Goal: Task Accomplishment & Management: Complete application form

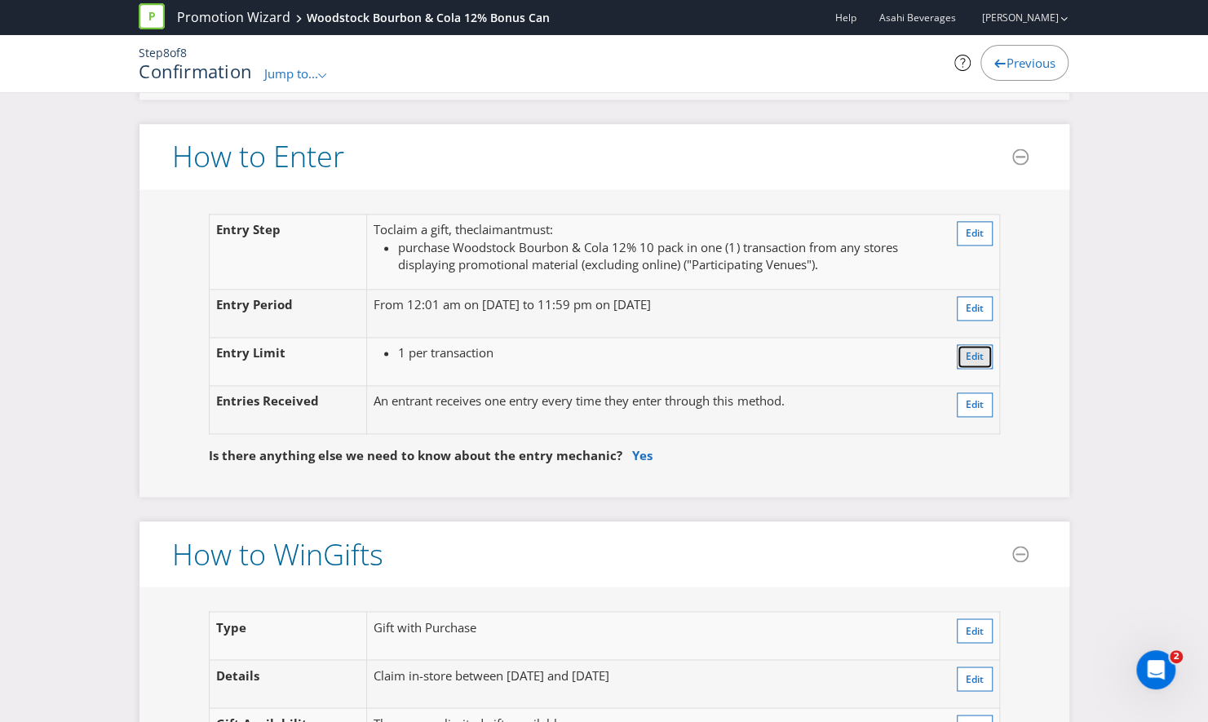
click at [973, 349] on span "Edit" at bounding box center [975, 356] width 18 height 14
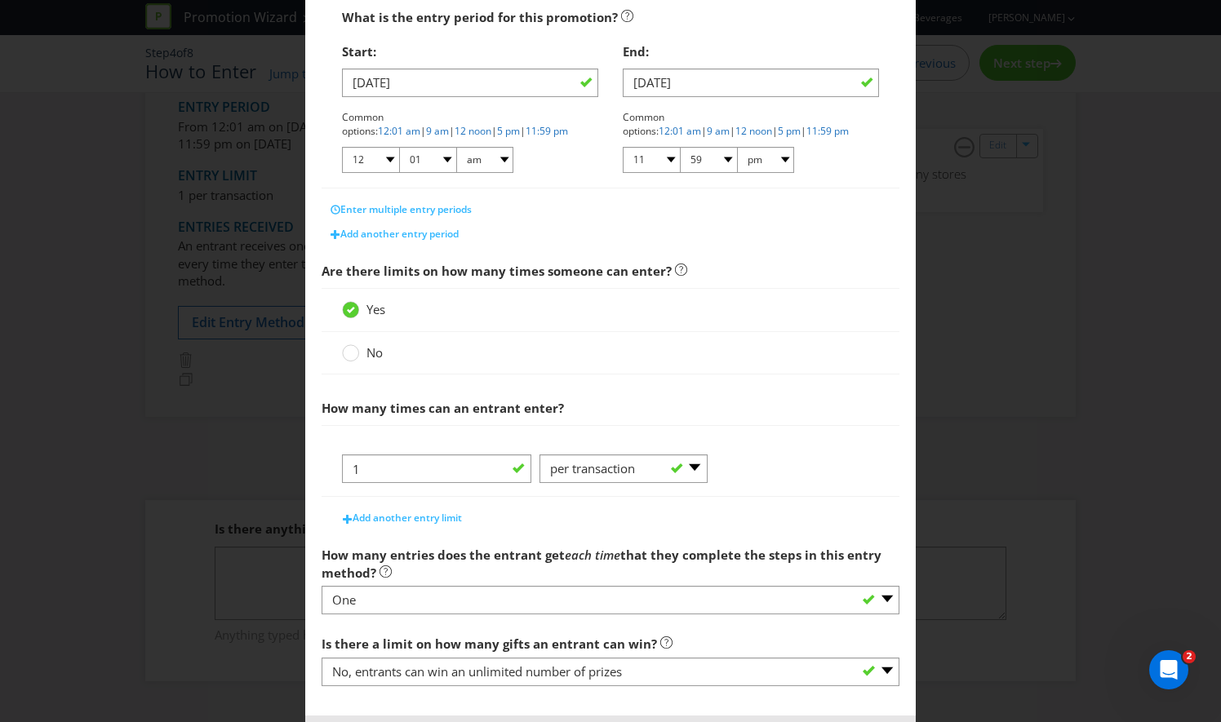
scroll to position [330, 0]
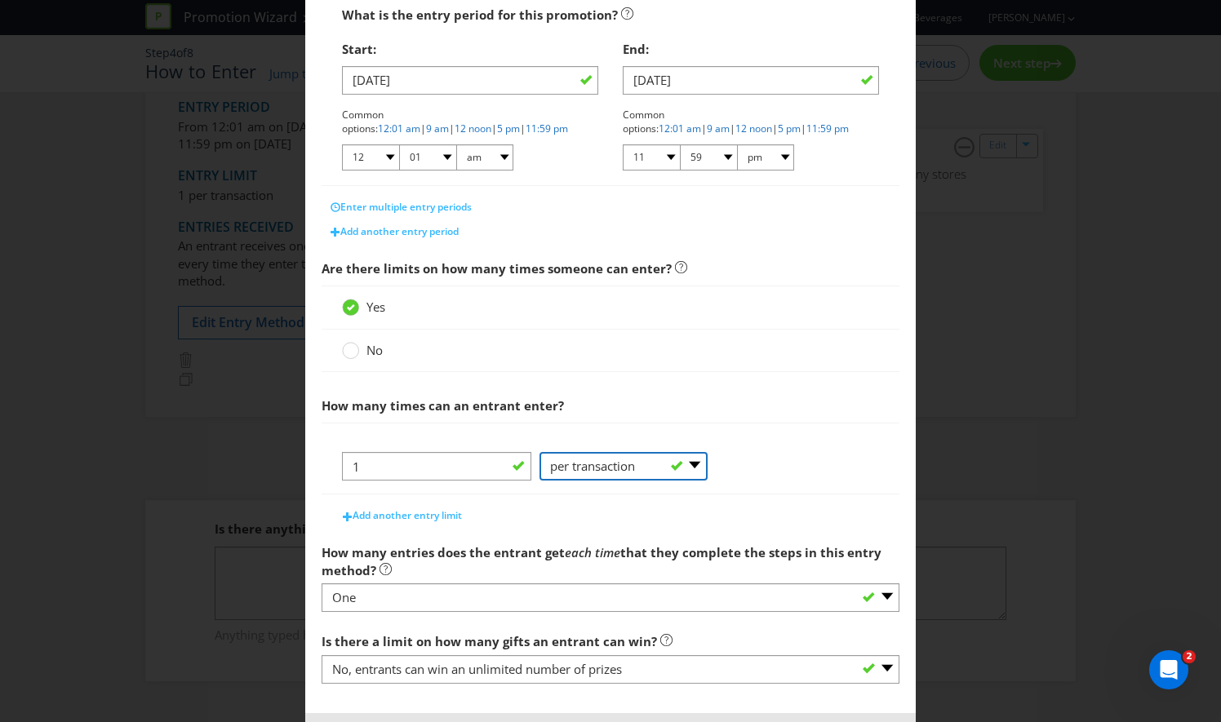
click at [674, 460] on select "-- Please Select -- per person per day per purchase per transaction Other (plea…" at bounding box center [623, 466] width 168 height 29
select select "PER_DAY"
click at [539, 452] on select "-- Please Select -- per person per day per purchase per transaction Other (plea…" at bounding box center [623, 466] width 168 height 29
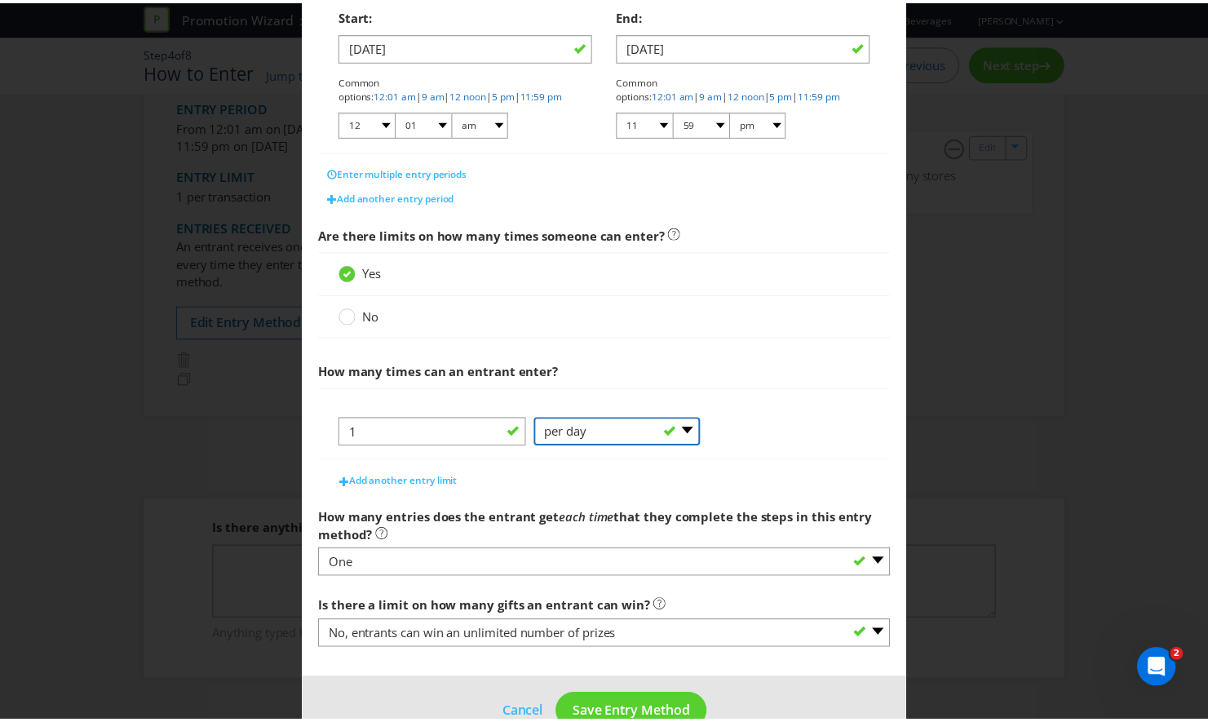
scroll to position [398, 0]
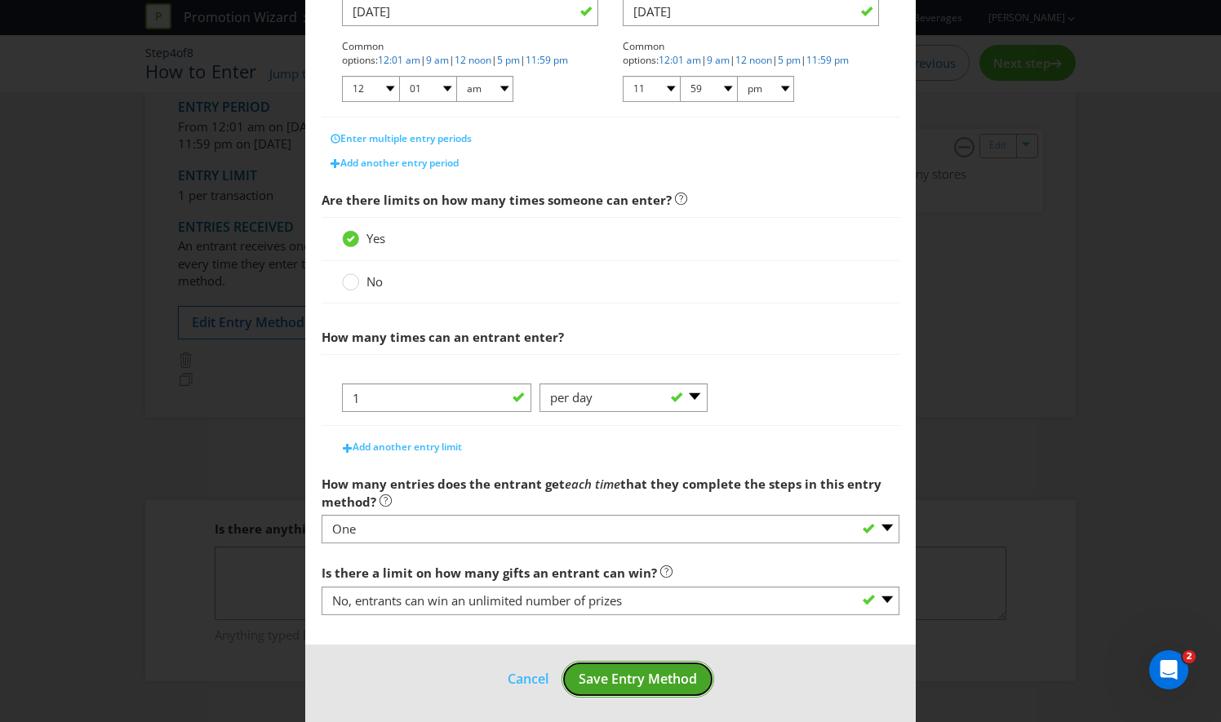
click at [672, 674] on span "Save Entry Method" at bounding box center [637, 679] width 118 height 18
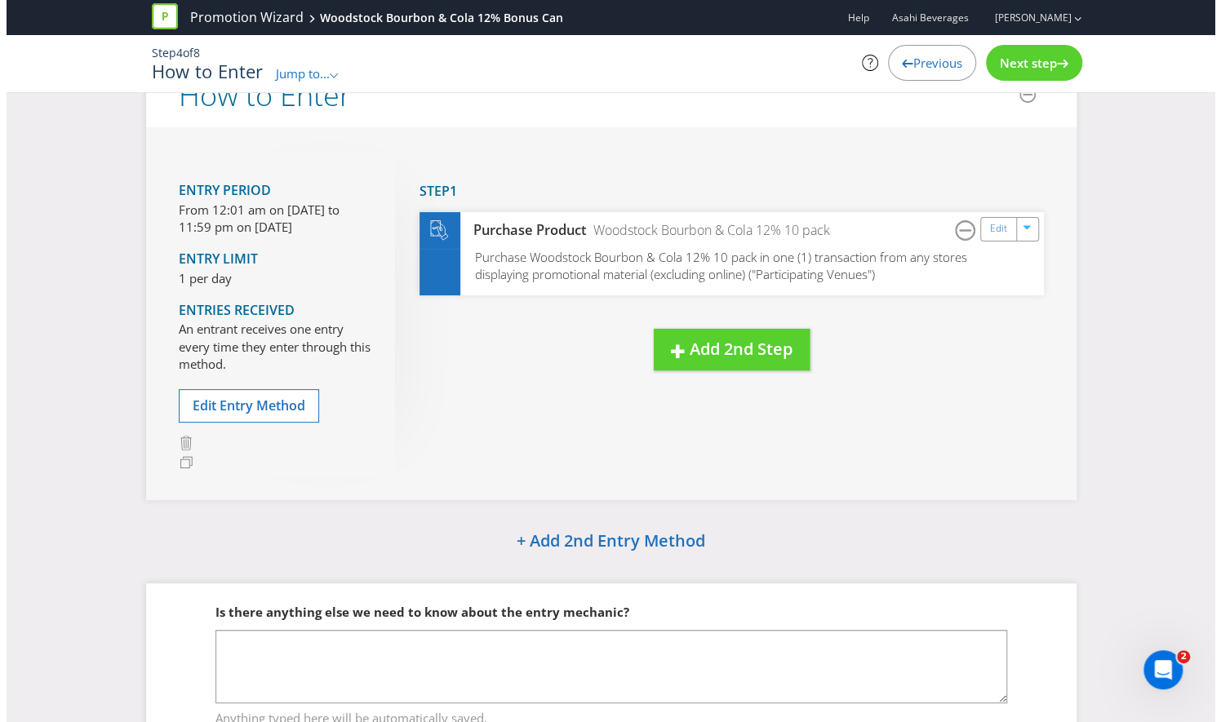
scroll to position [42, 0]
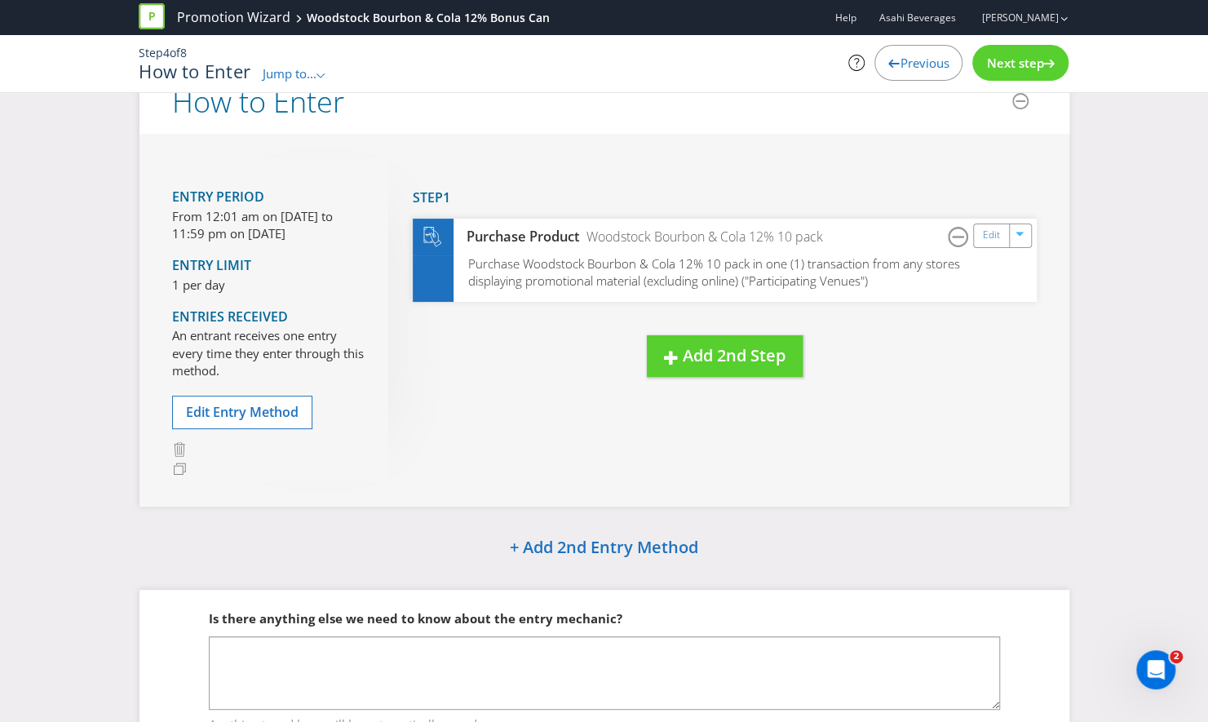
click at [1018, 68] on span "Next step" at bounding box center [1014, 63] width 57 height 16
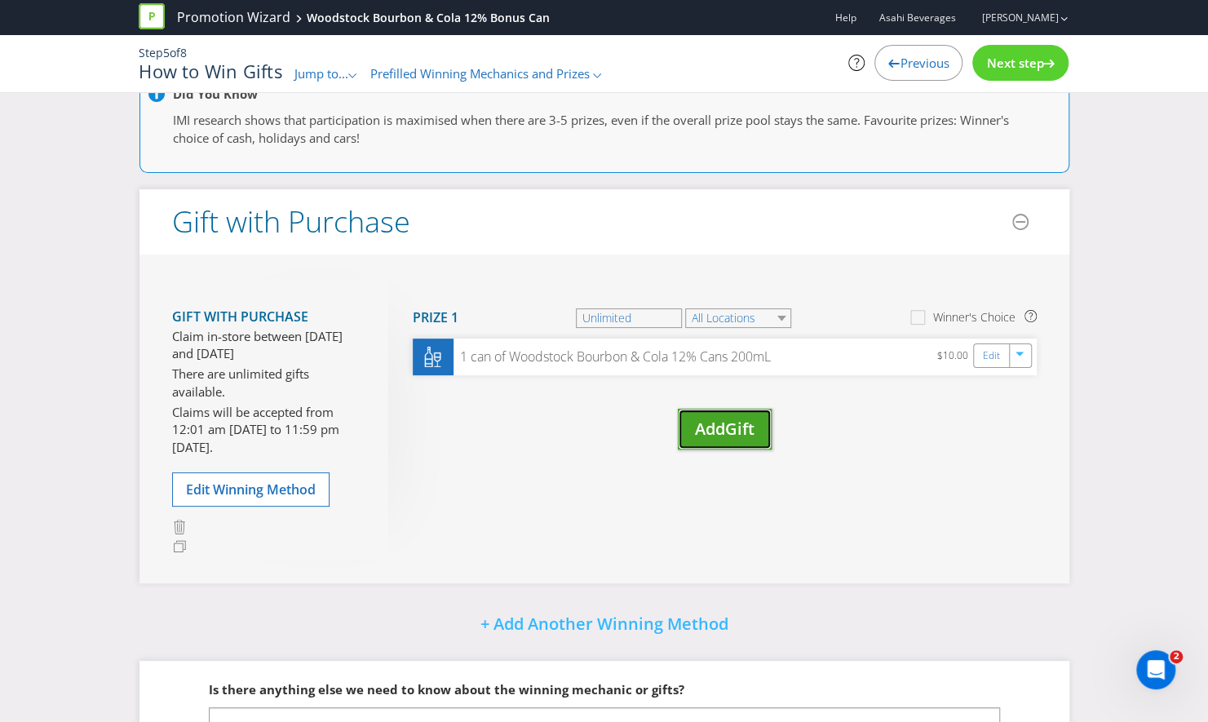
click at [729, 431] on span "Gift" at bounding box center [739, 429] width 29 height 22
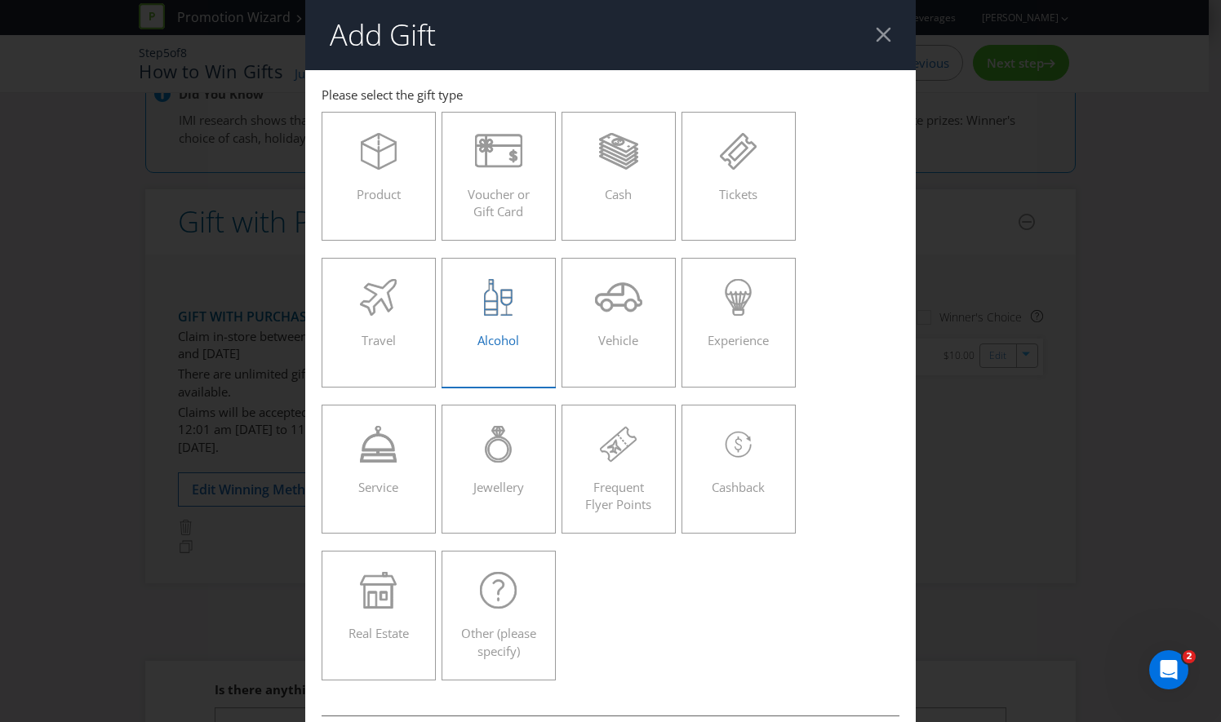
click at [508, 335] on span "Alcohol" at bounding box center [498, 340] width 42 height 16
click at [0, 0] on input "Alcohol" at bounding box center [0, 0] width 0 height 0
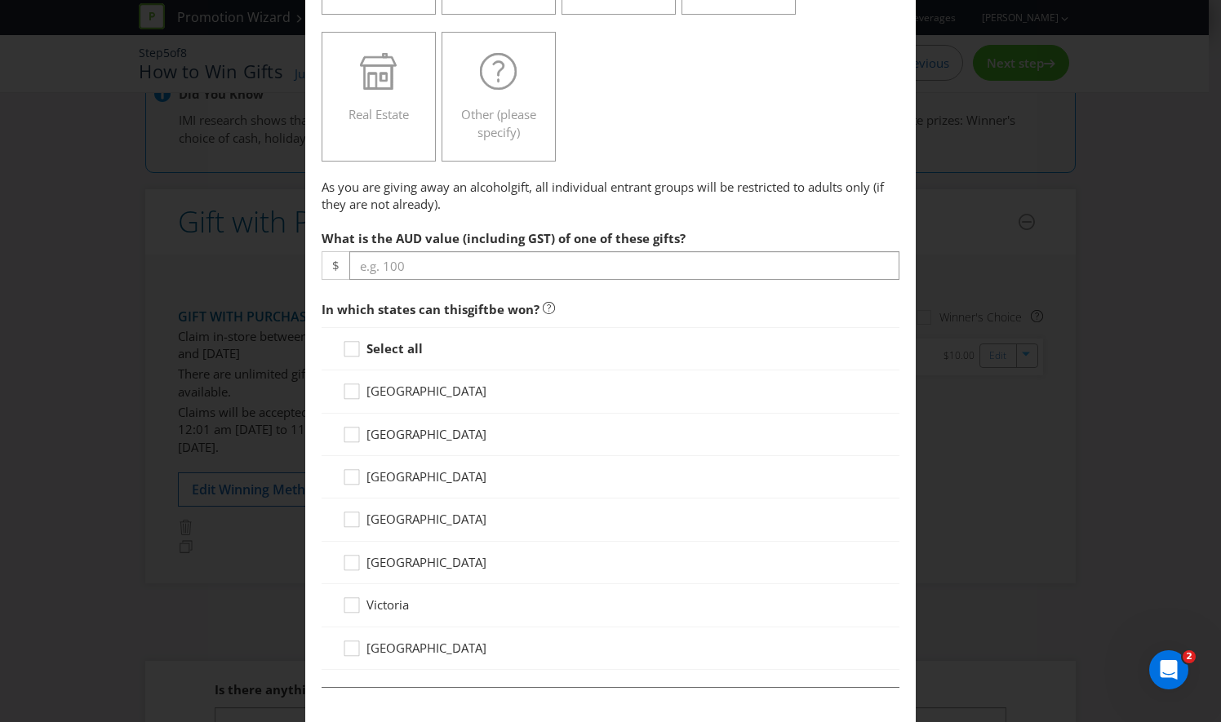
scroll to position [524, 0]
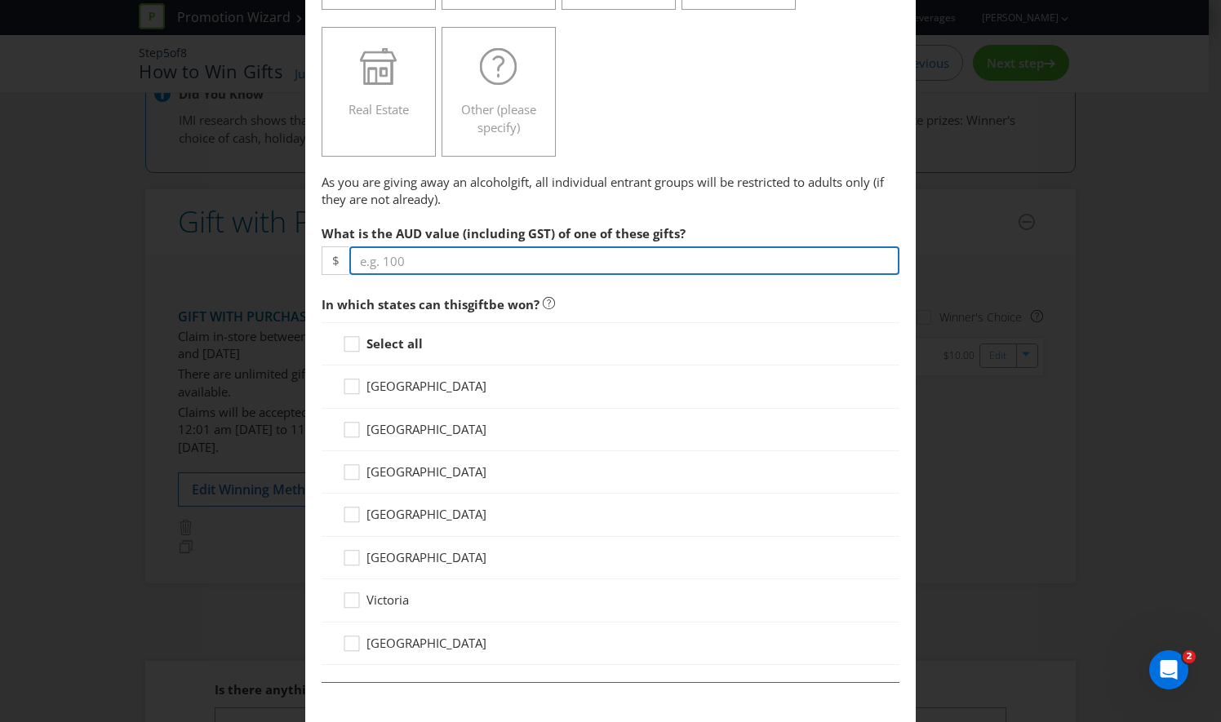
click at [534, 256] on input "number" at bounding box center [624, 260] width 550 height 29
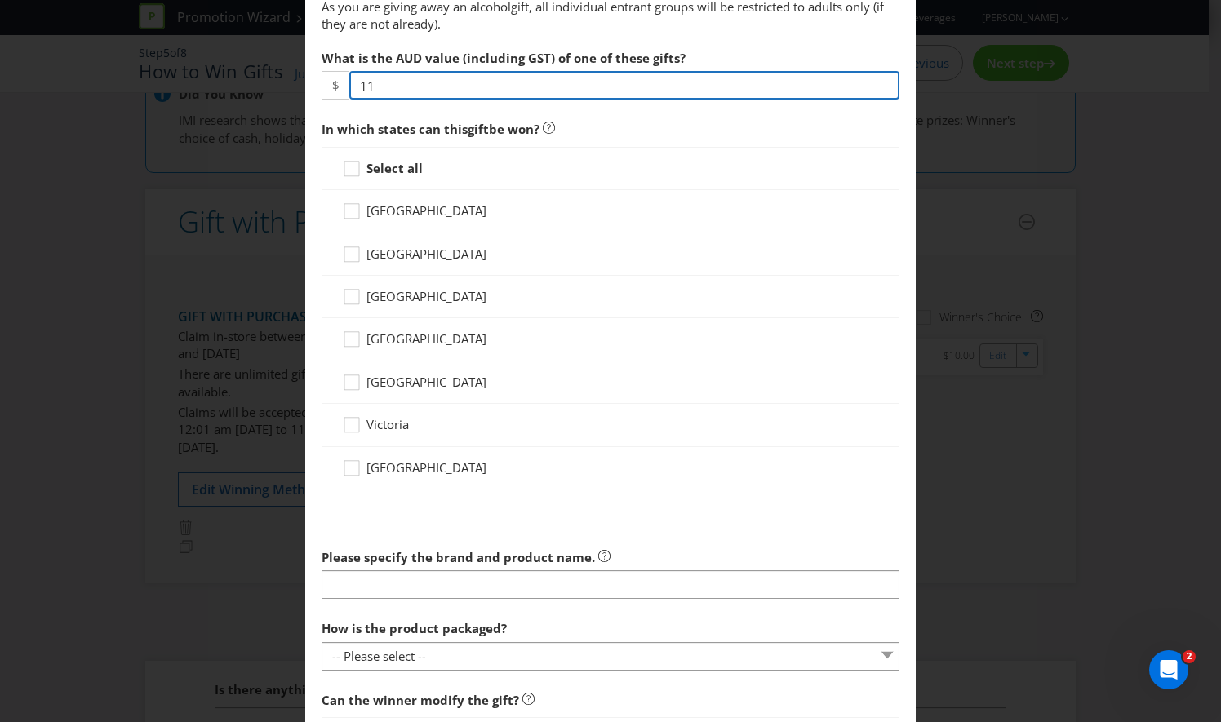
scroll to position [703, 0]
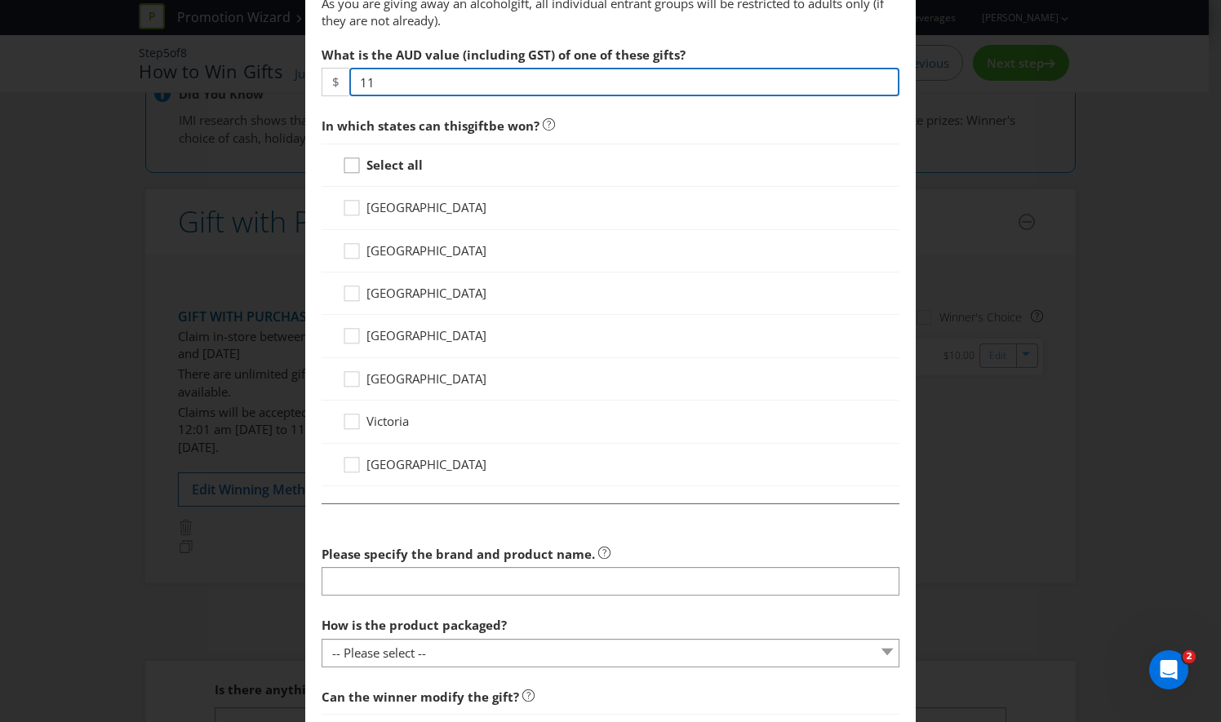
type input "11"
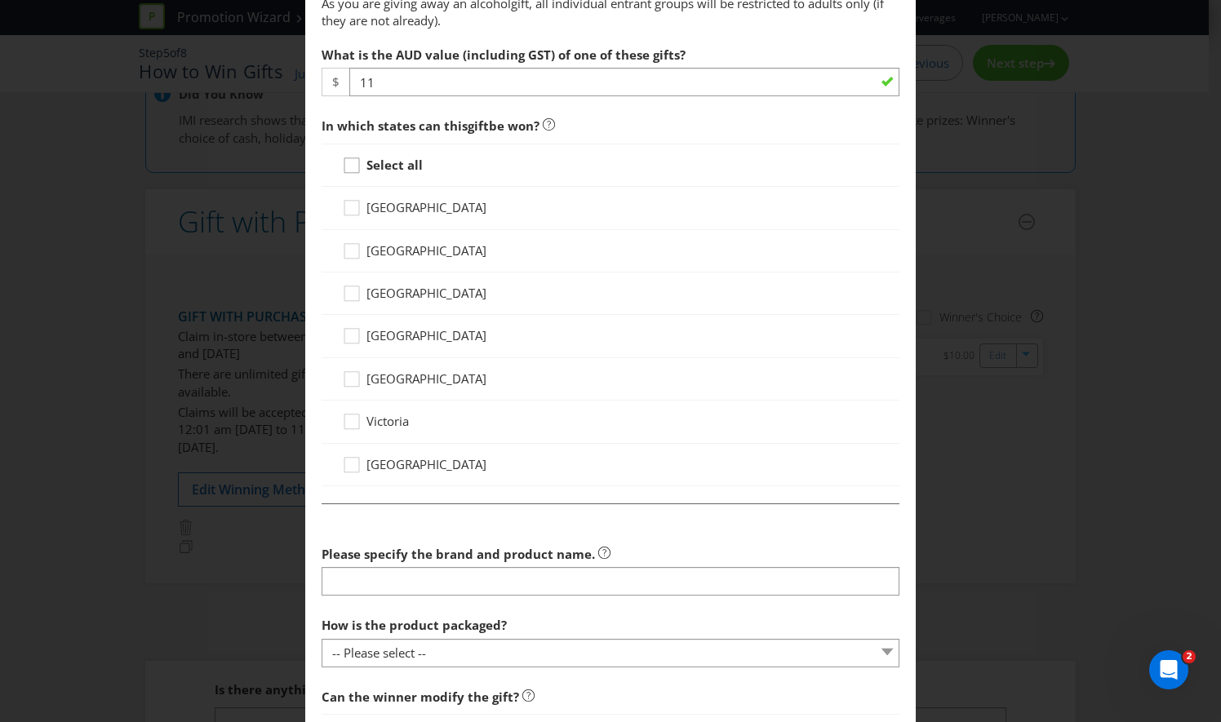
click at [351, 162] on icon at bounding box center [354, 169] width 24 height 24
click at [0, 0] on input "Select all" at bounding box center [0, 0] width 0 height 0
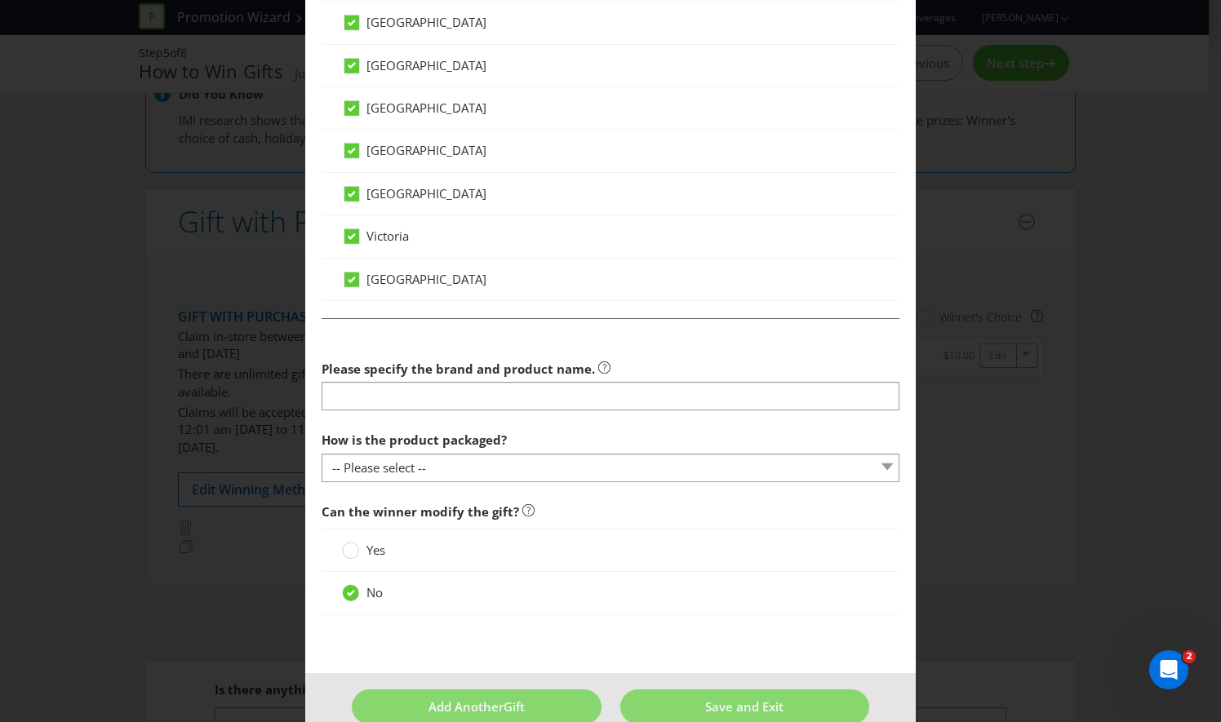
scroll to position [912, 0]
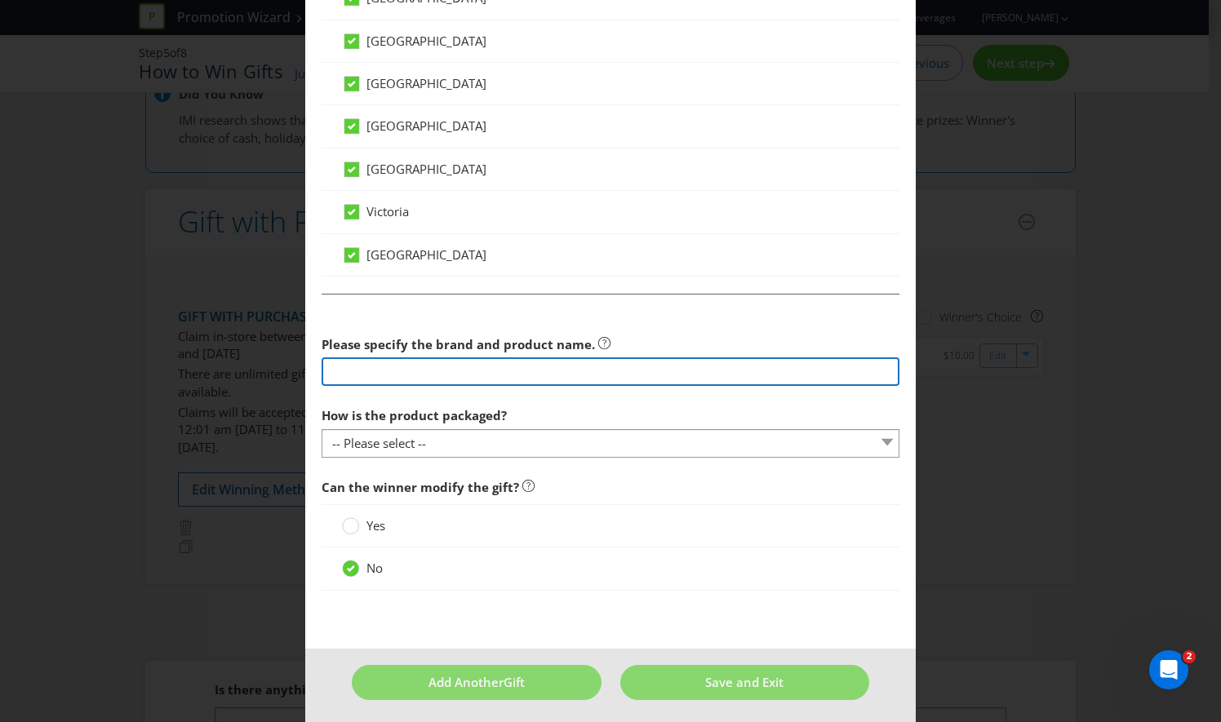
click at [503, 366] on input "text" at bounding box center [610, 371] width 578 height 29
type input "Woodstock Bourbon & Cola 12% Cans 200mL"
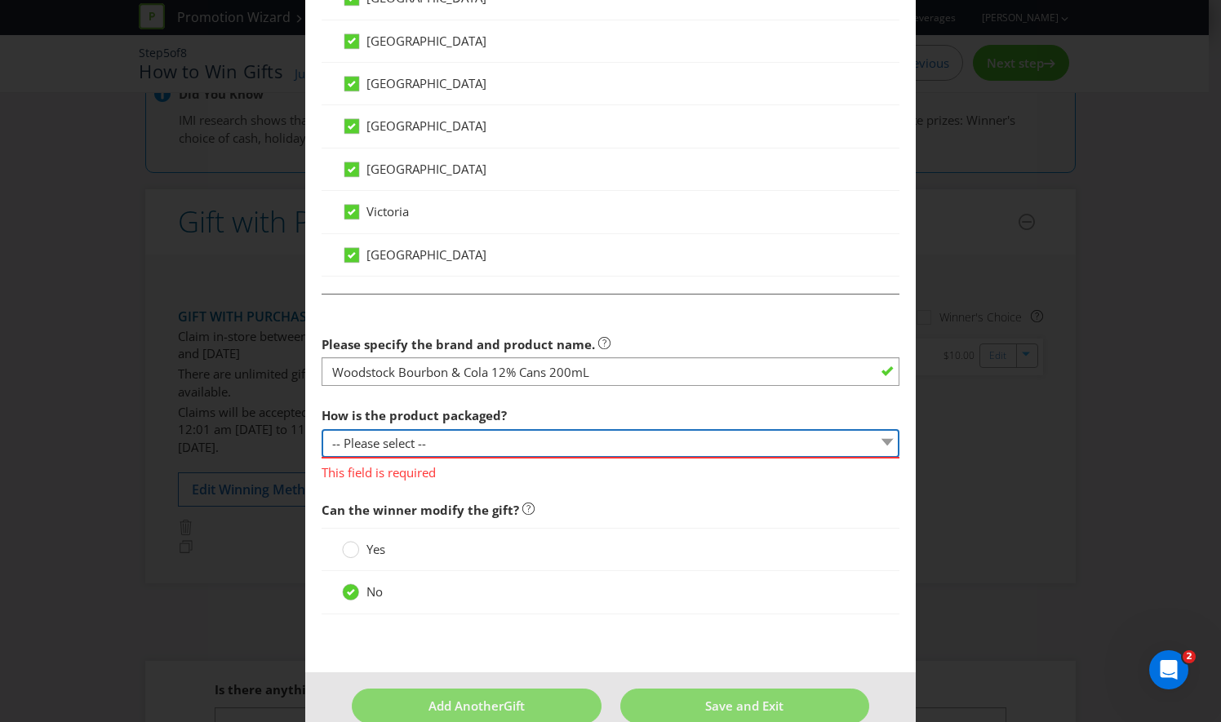
click at [494, 445] on select "-- Please select -- Bottle Can Cup Other (please specify)" at bounding box center [610, 443] width 578 height 29
select select "CAN"
click at [321, 429] on select "-- Please select -- Bottle Can Cup Other (please specify)" at bounding box center [610, 443] width 578 height 29
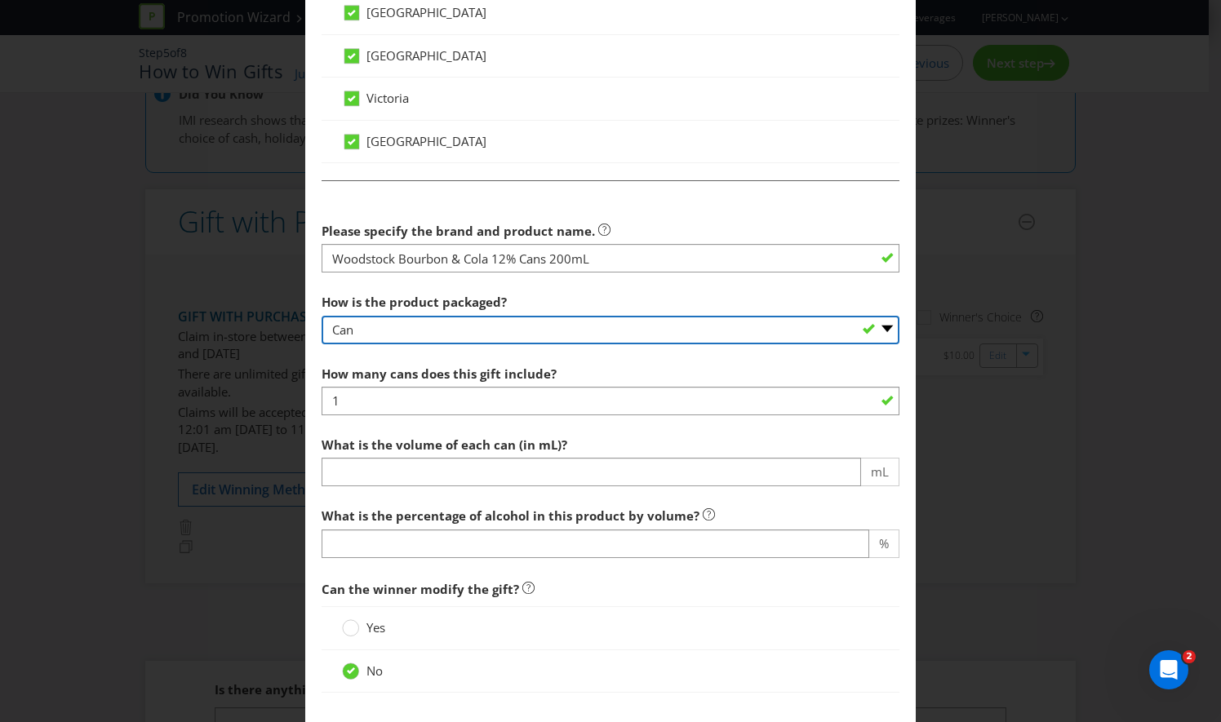
scroll to position [1027, 0]
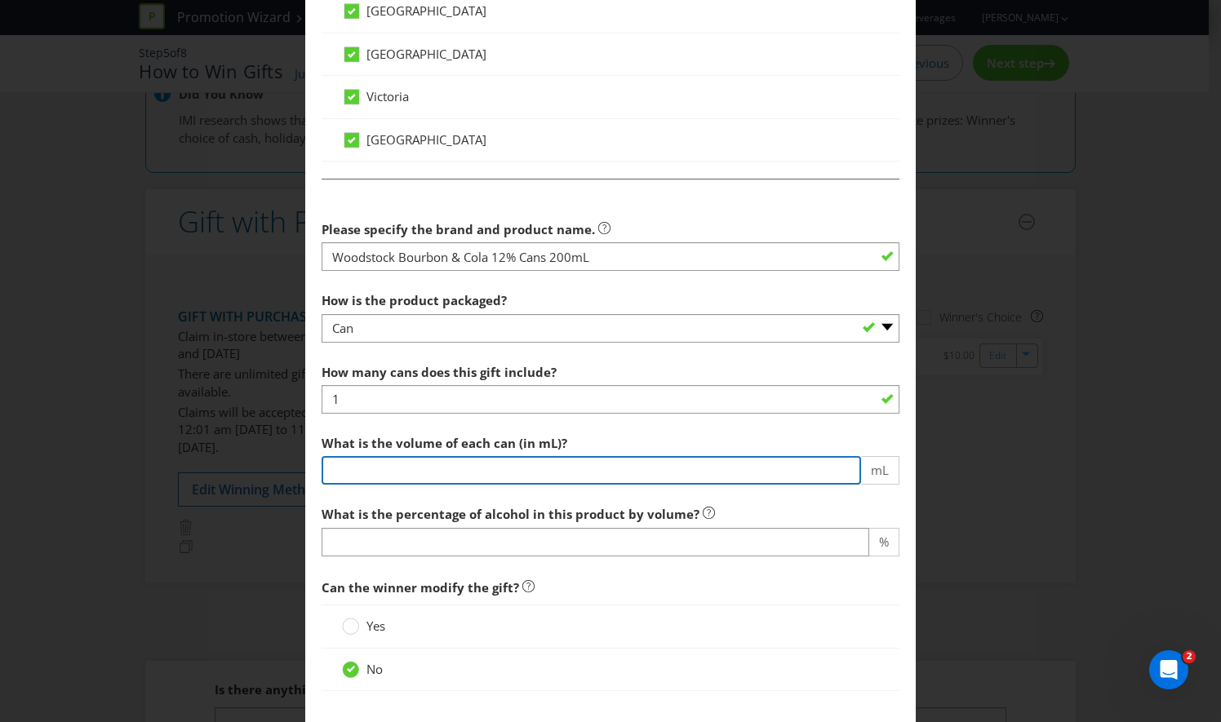
click at [408, 472] on input "number" at bounding box center [590, 470] width 539 height 29
type input "200"
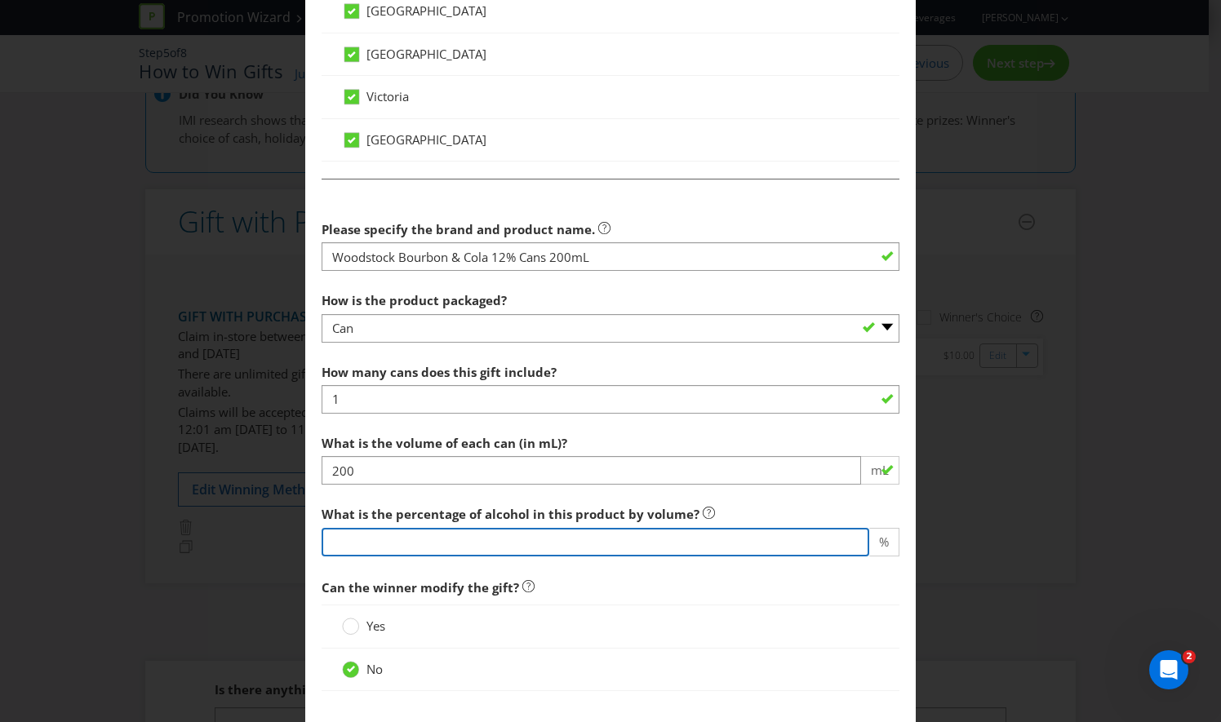
click at [393, 532] on input "number" at bounding box center [594, 542] width 547 height 29
type input "12"
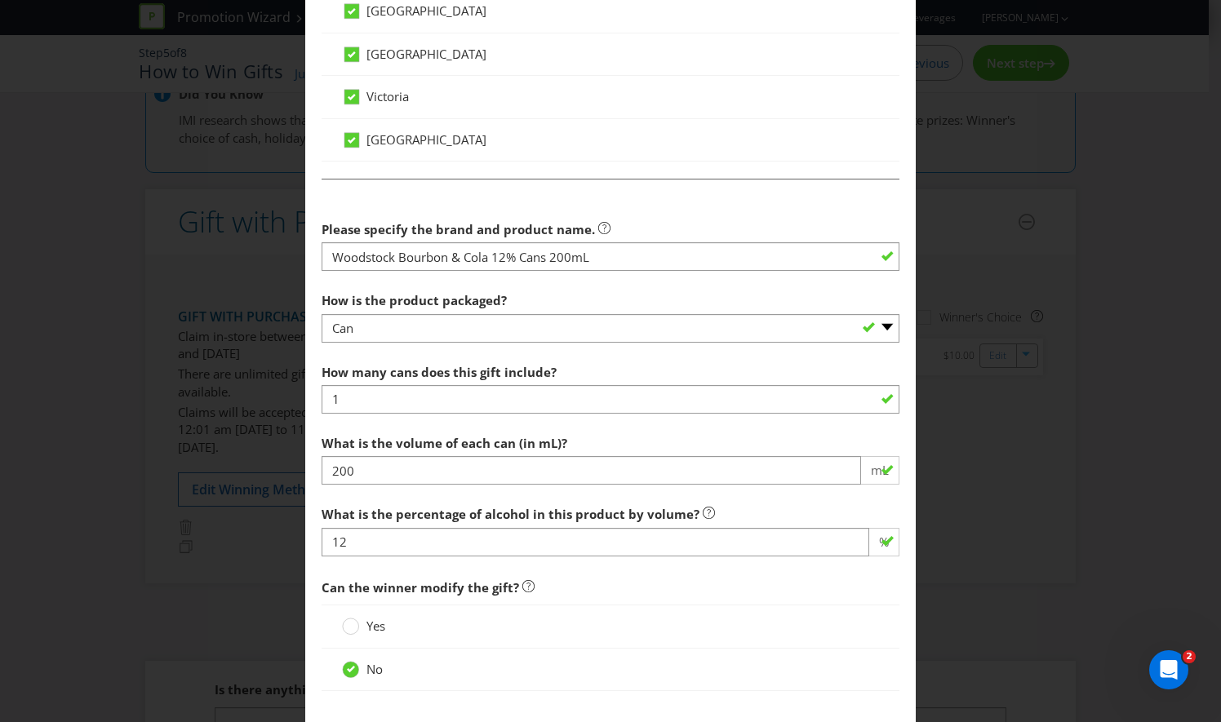
click at [377, 661] on span "No" at bounding box center [374, 669] width 16 height 16
click at [0, 0] on input "No" at bounding box center [0, 0] width 0 height 0
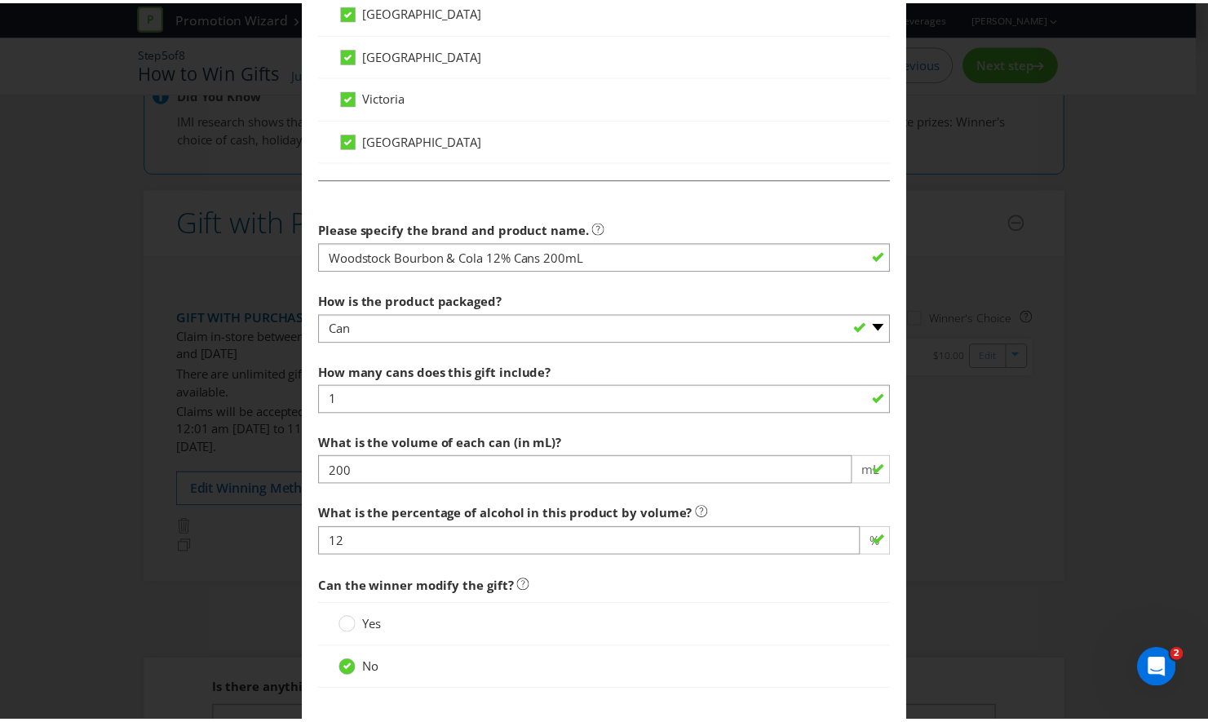
scroll to position [1128, 0]
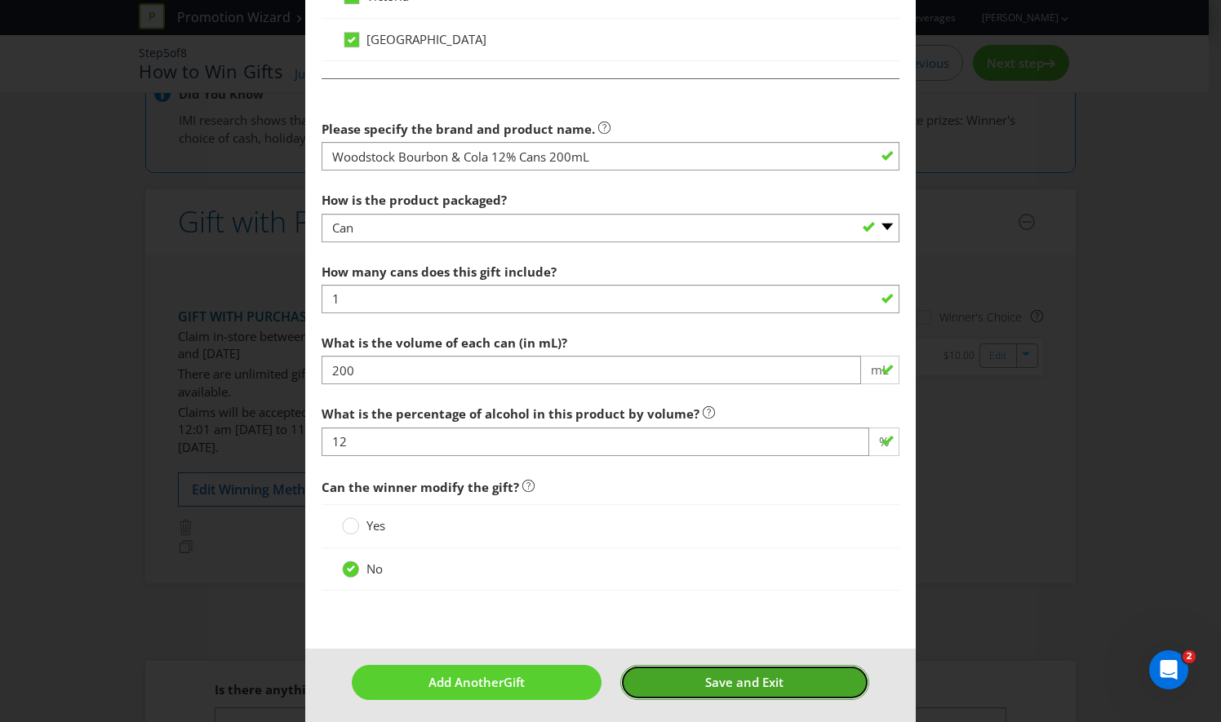
click at [730, 682] on span "Save and Exit" at bounding box center [744, 682] width 78 height 16
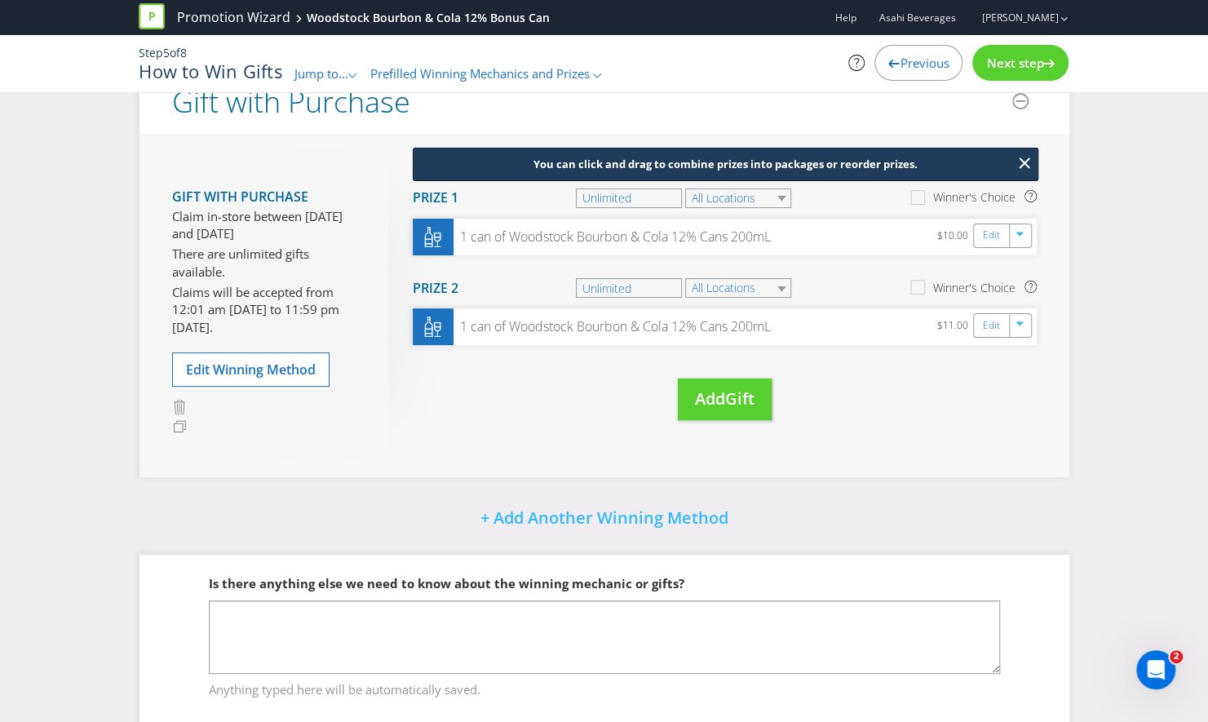
click at [1022, 57] on span "Next step" at bounding box center [1014, 63] width 57 height 16
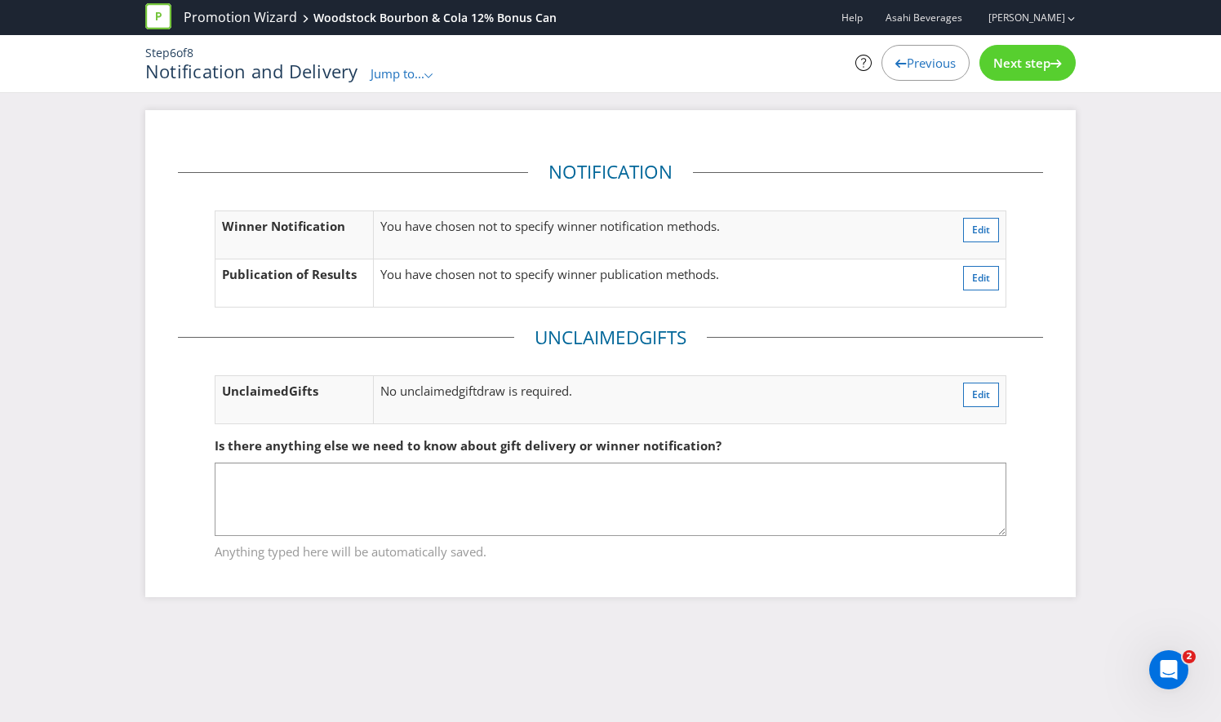
click at [1025, 60] on span "Next step" at bounding box center [1021, 63] width 57 height 16
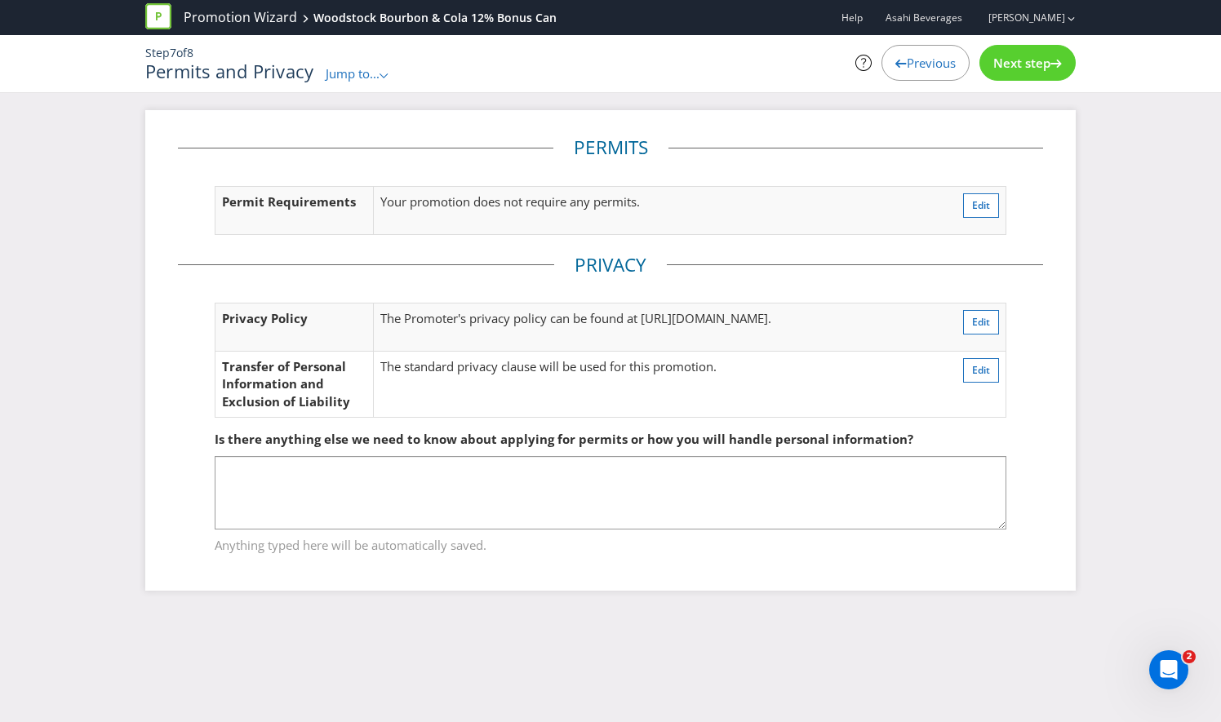
click at [1053, 64] on icon at bounding box center [1055, 64] width 11 height 8
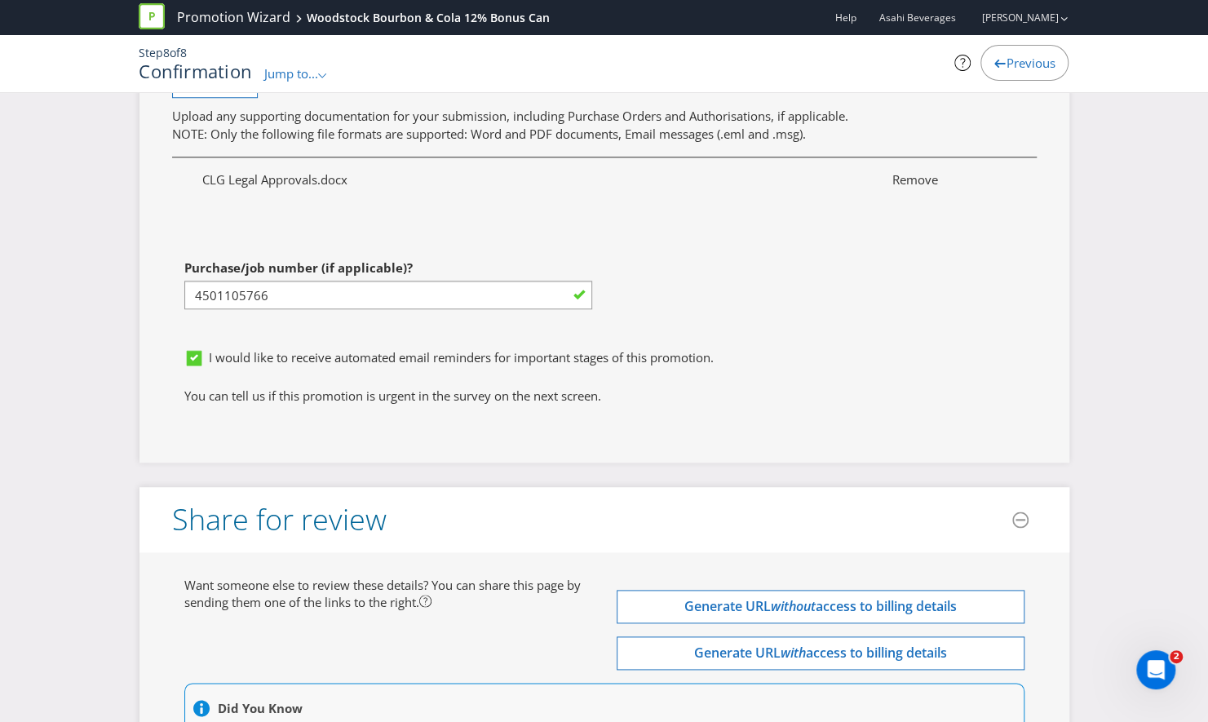
scroll to position [4595, 0]
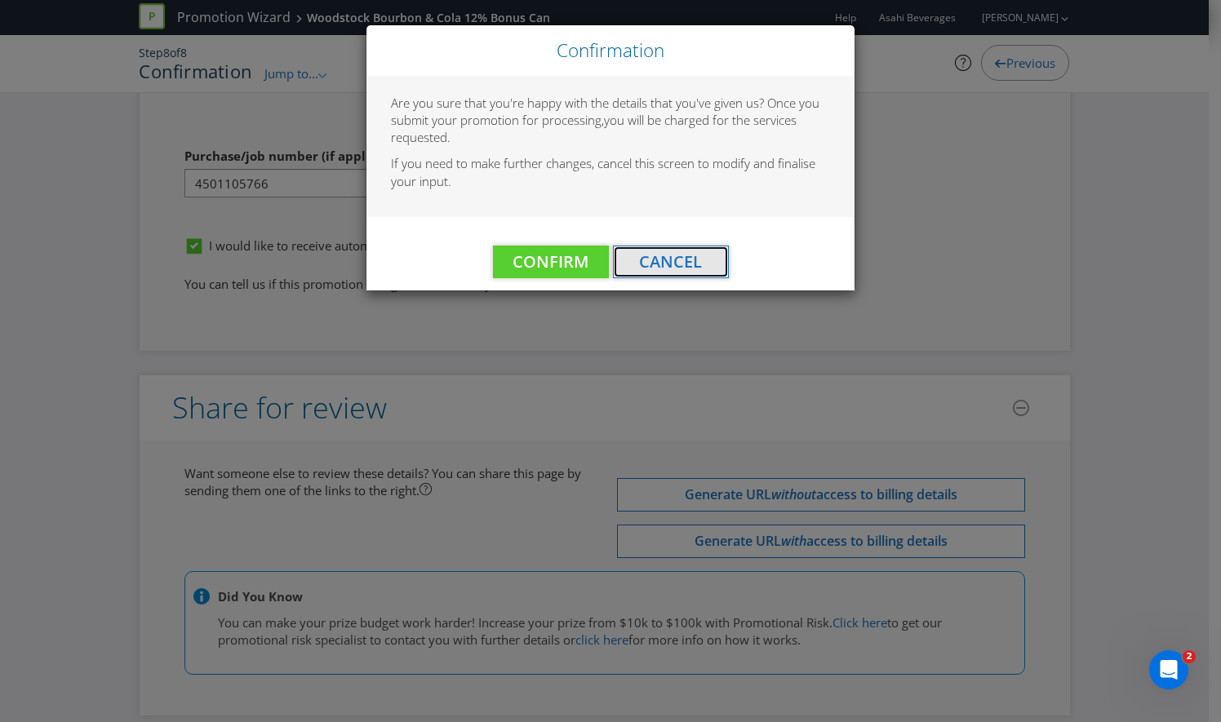
click at [694, 258] on span "Cancel" at bounding box center [670, 261] width 63 height 22
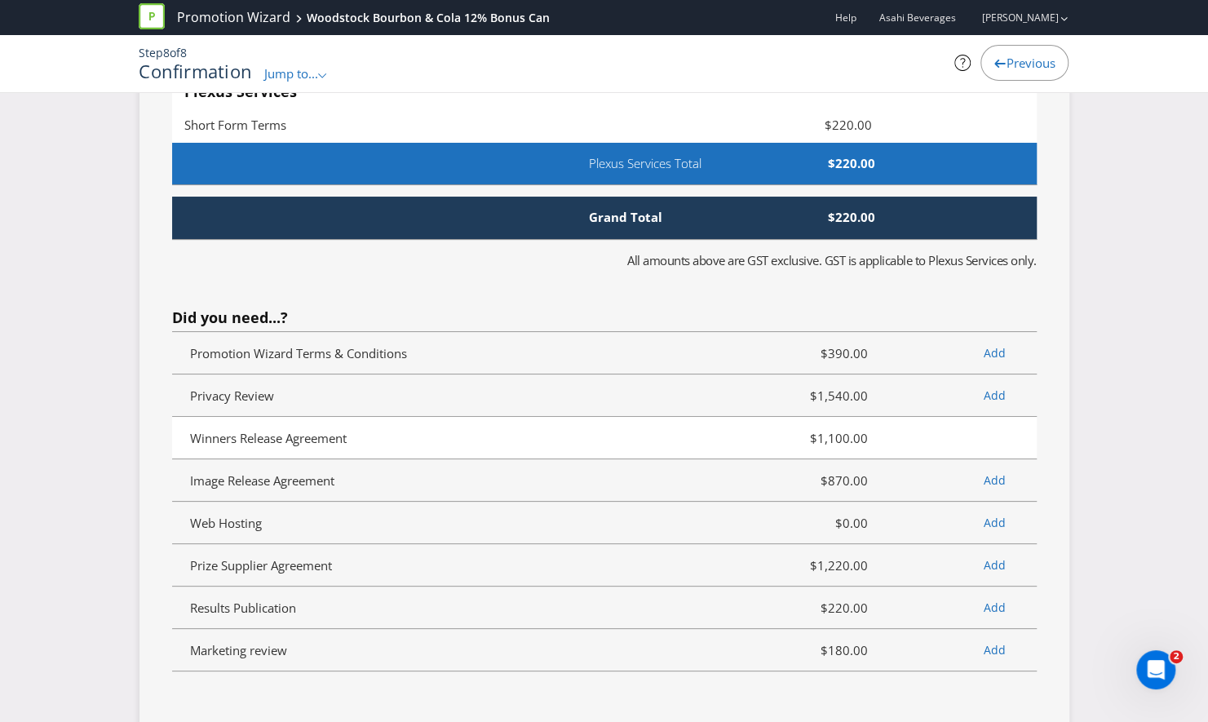
scroll to position [3305, 0]
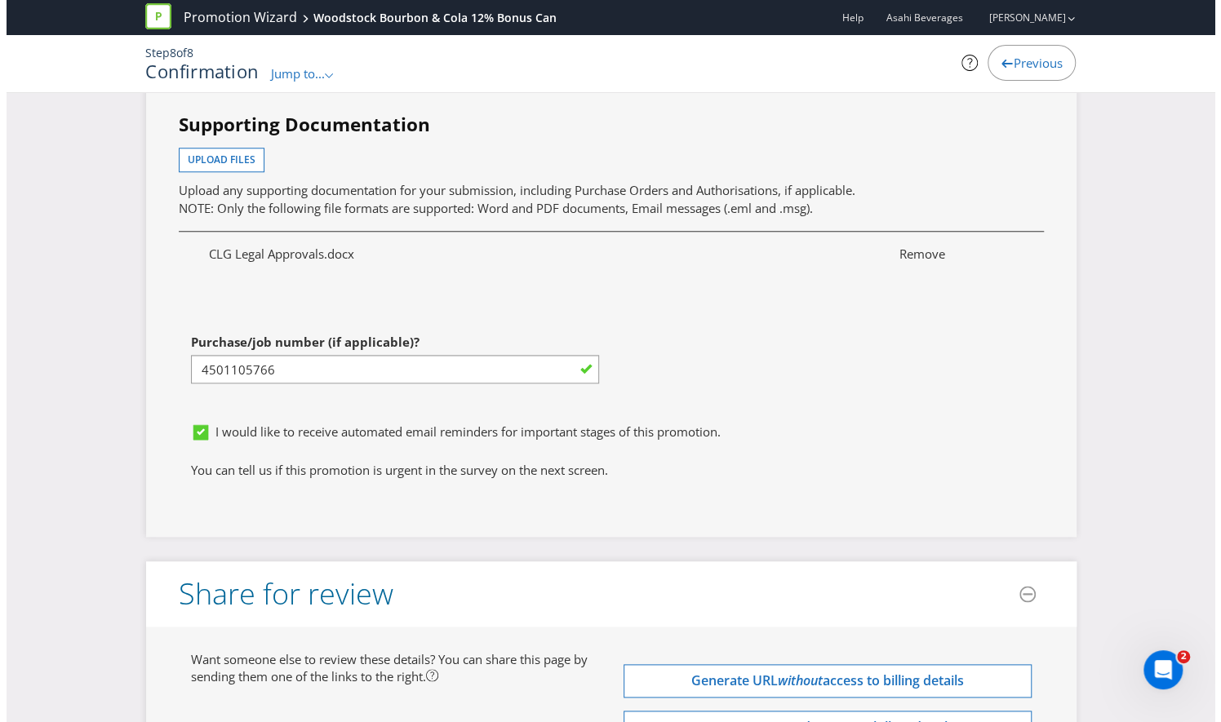
scroll to position [4595, 0]
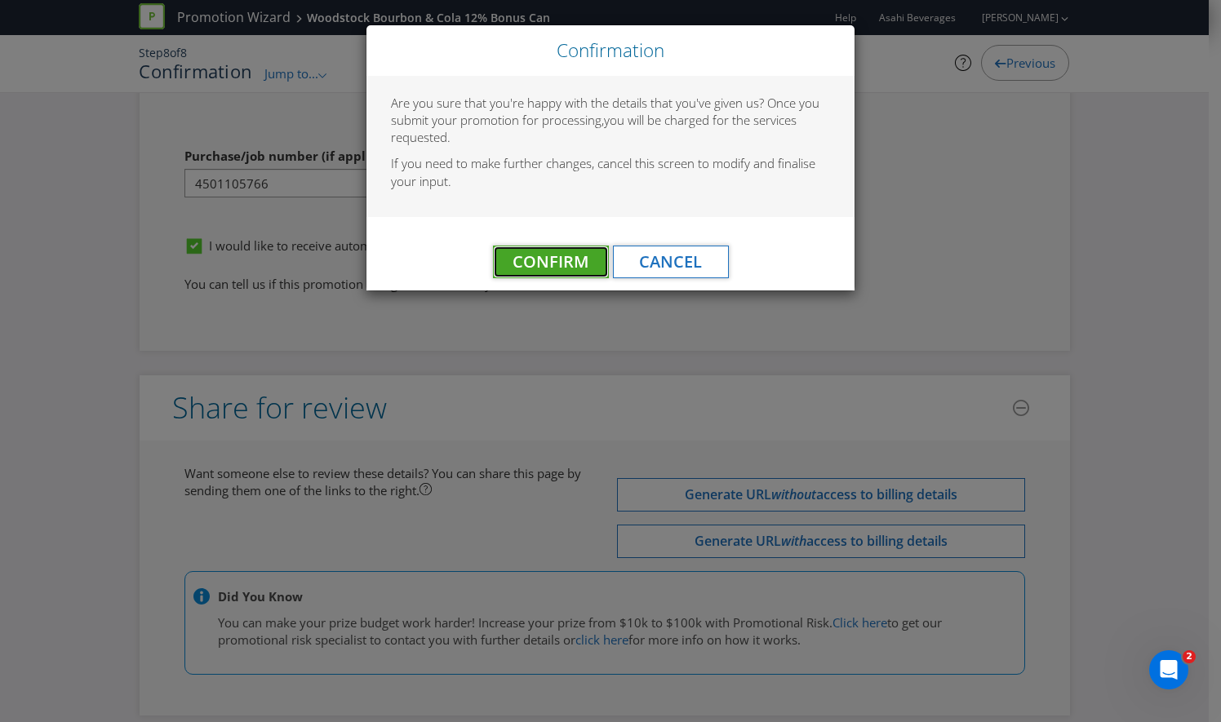
click at [563, 257] on span "Confirm" at bounding box center [550, 261] width 76 height 22
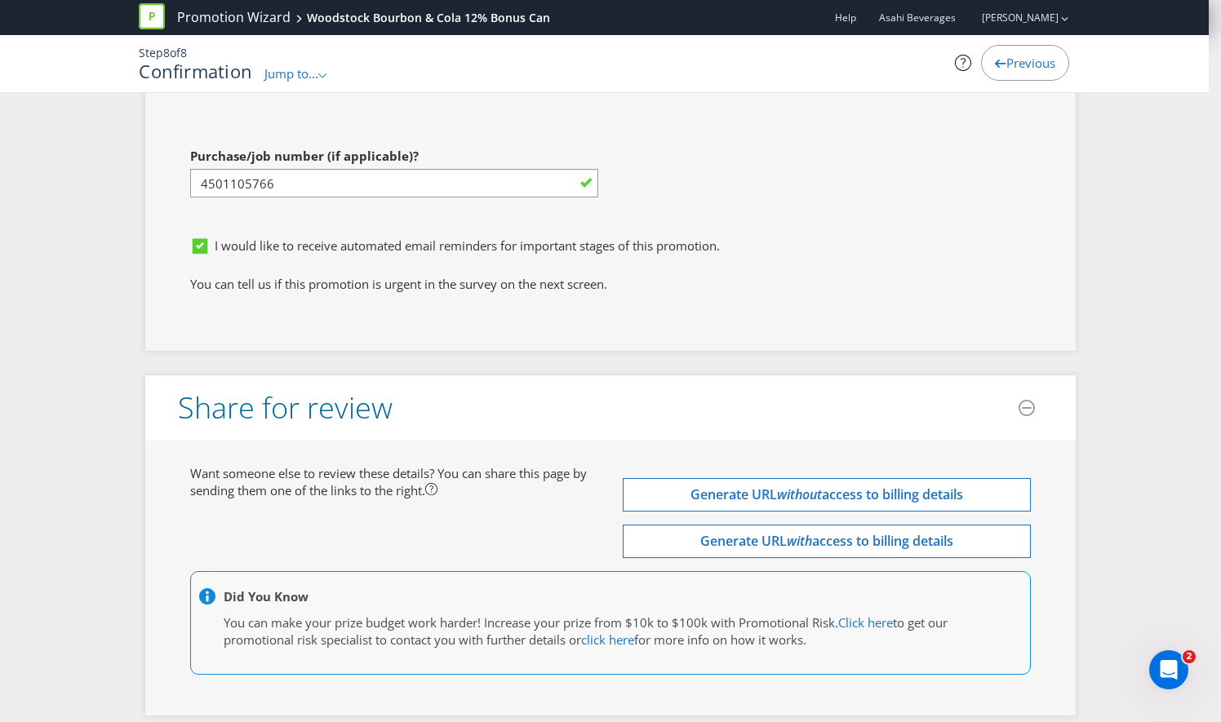
scroll to position [0, 0]
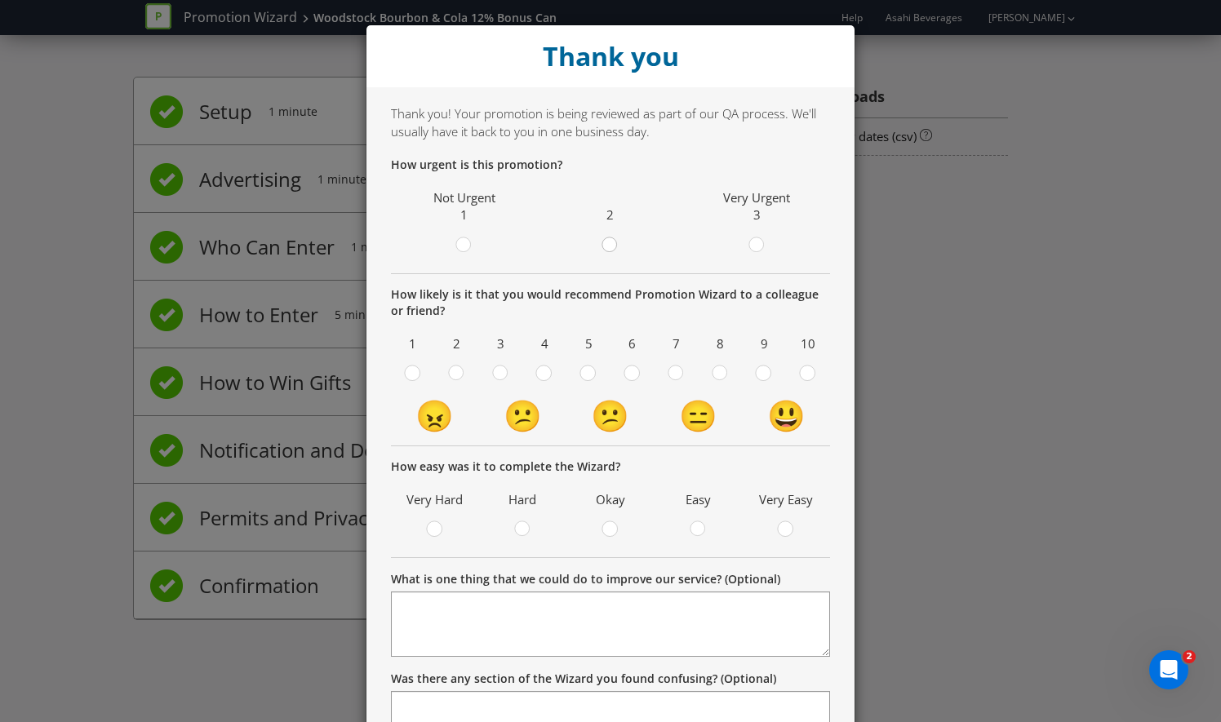
click at [606, 242] on div at bounding box center [610, 240] width 8 height 8
click at [0, 0] on input "radio" at bounding box center [0, 0] width 0 height 0
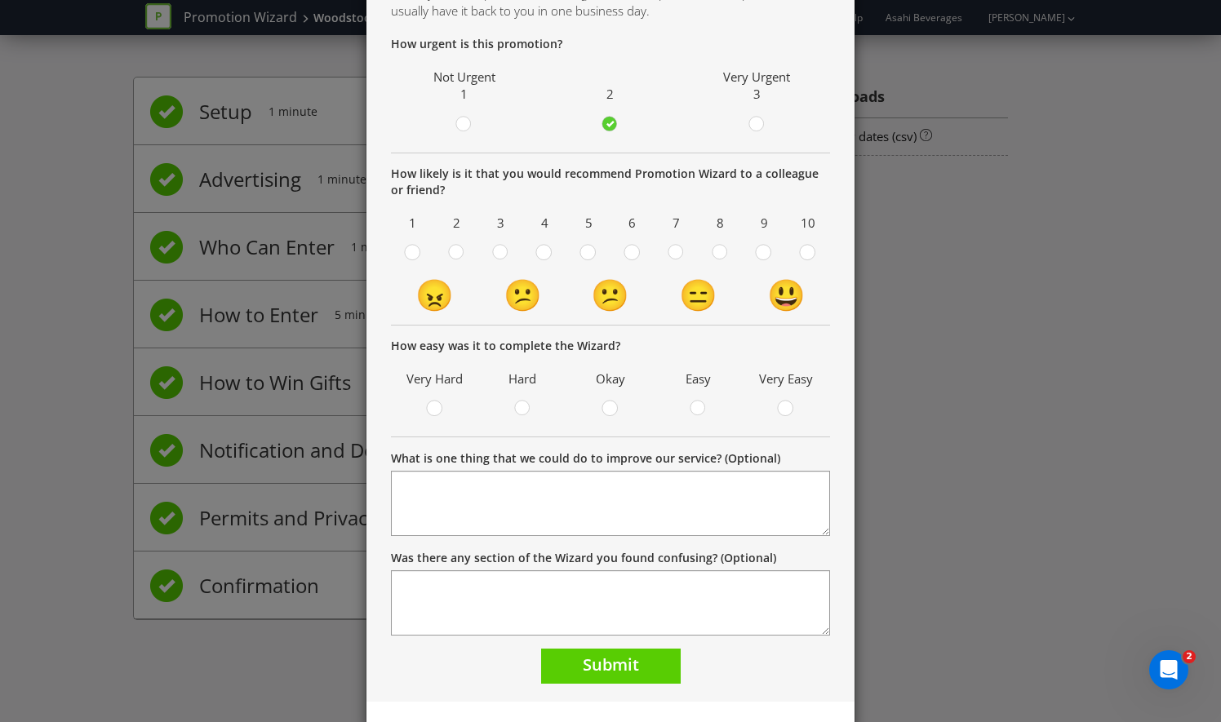
scroll to position [127, 0]
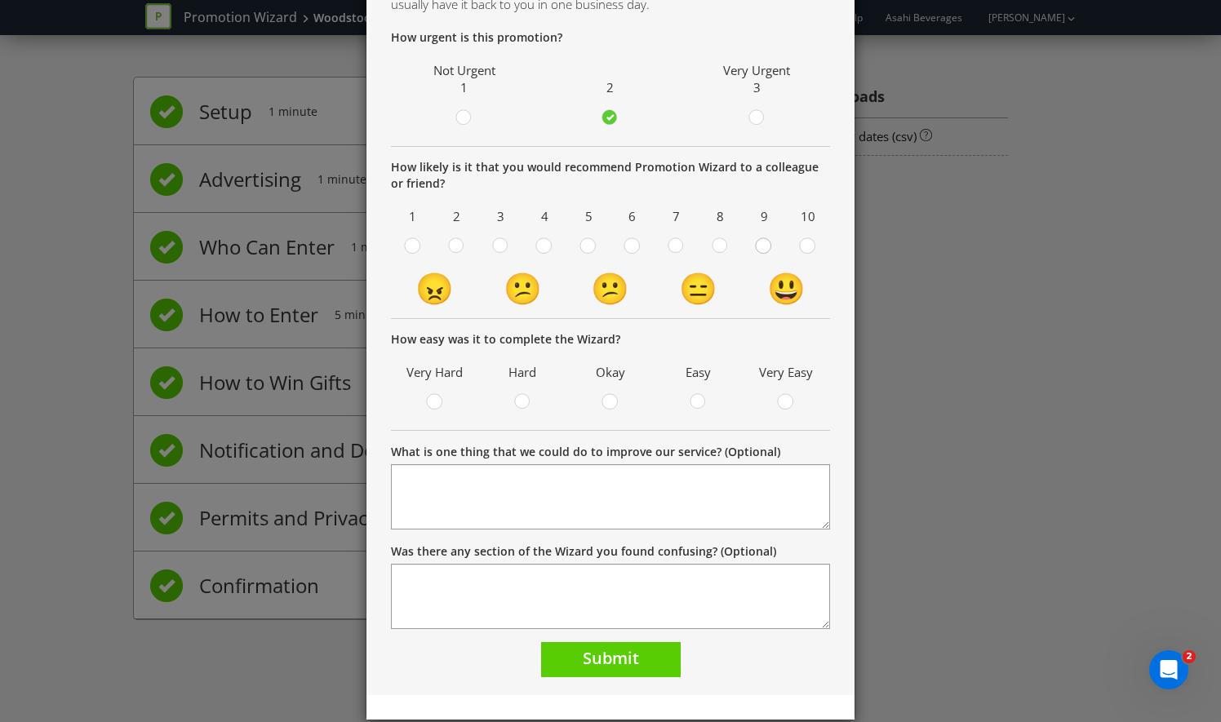
click at [756, 246] on circle at bounding box center [763, 245] width 15 height 15
click at [0, 0] on input "radio" at bounding box center [0, 0] width 0 height 0
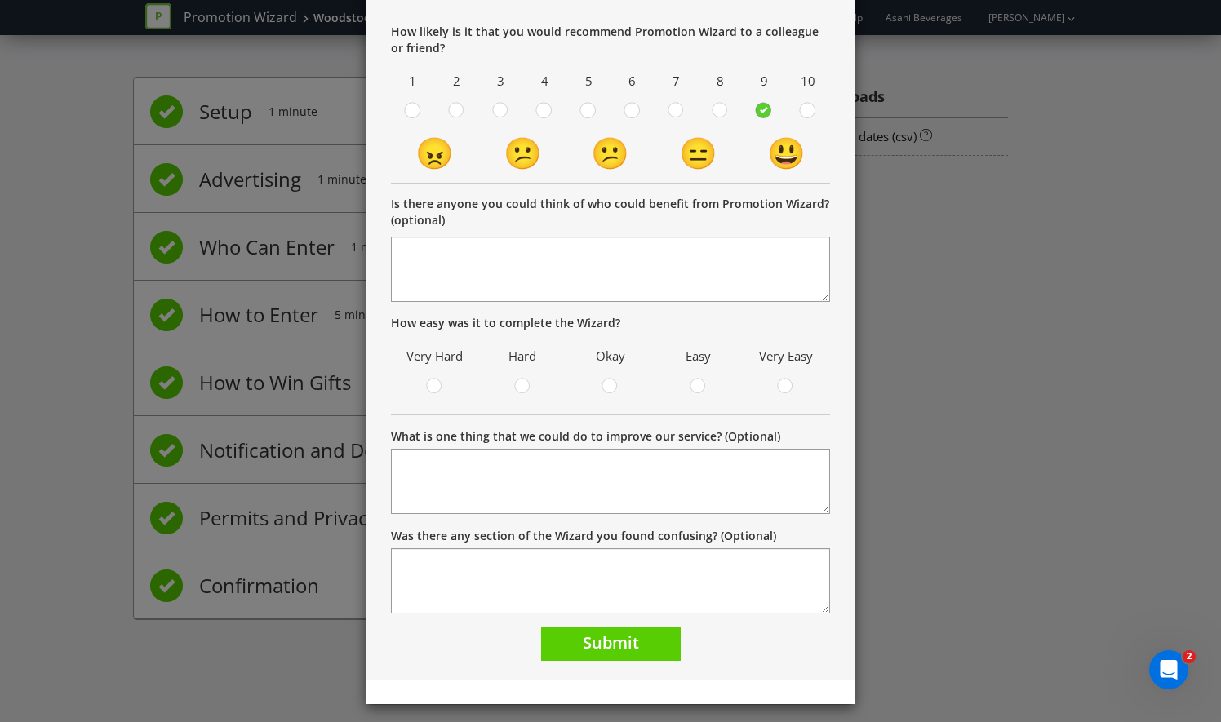
scroll to position [268, 0]
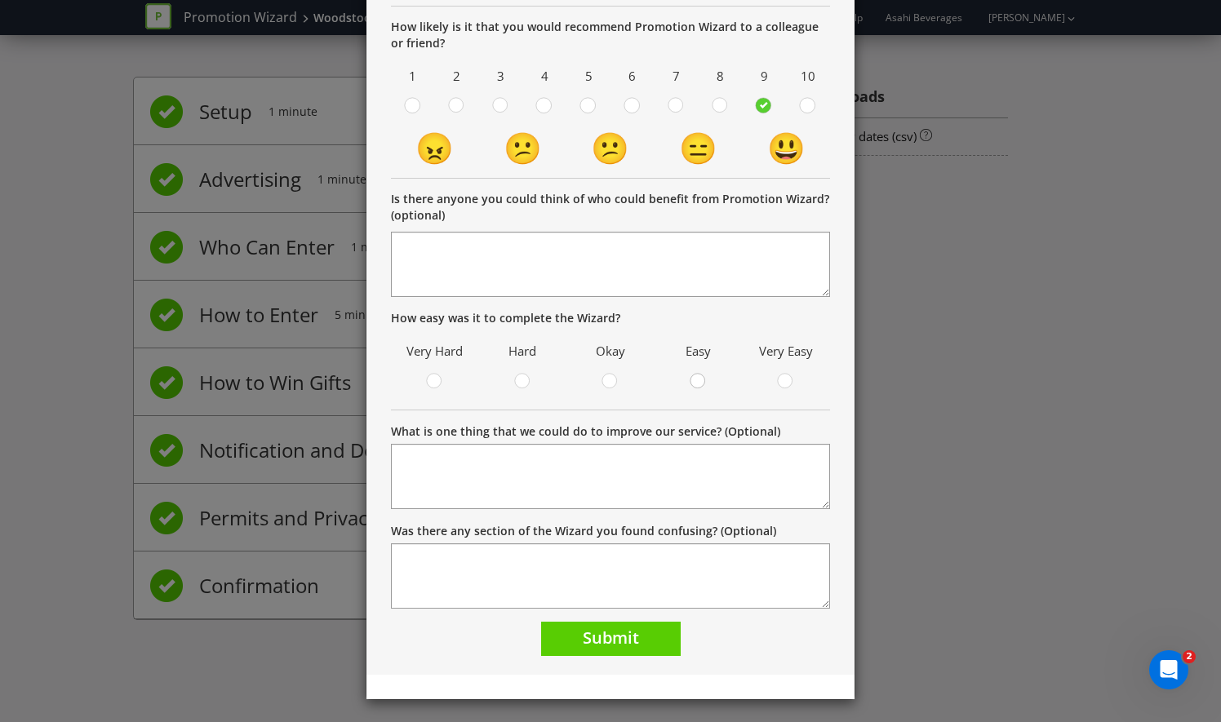
click at [691, 381] on circle at bounding box center [697, 381] width 15 height 15
click at [0, 0] on input "radio" at bounding box center [0, 0] width 0 height 0
click at [602, 635] on span "Submit" at bounding box center [611, 638] width 56 height 22
